Goal: Navigation & Orientation: Find specific page/section

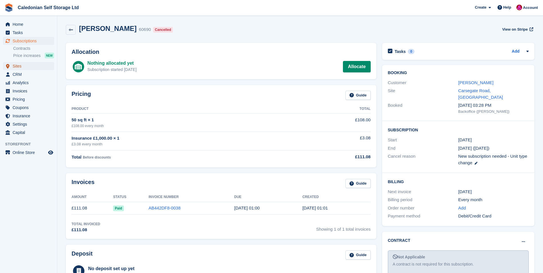
click at [19, 66] on span "Sites" at bounding box center [30, 66] width 34 height 8
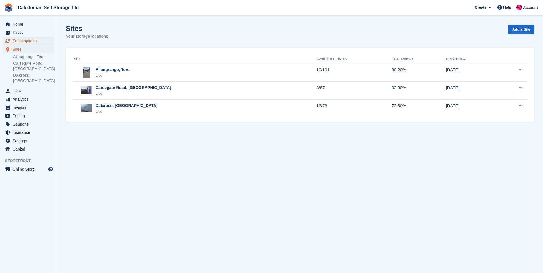
click at [21, 39] on span "Subscriptions" at bounding box center [30, 41] width 34 height 8
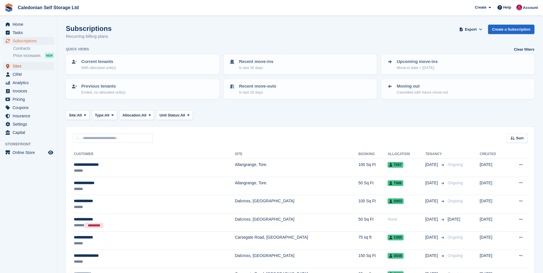
click at [17, 65] on span "Sites" at bounding box center [30, 66] width 34 height 8
